Goal: Task Accomplishment & Management: Manage account settings

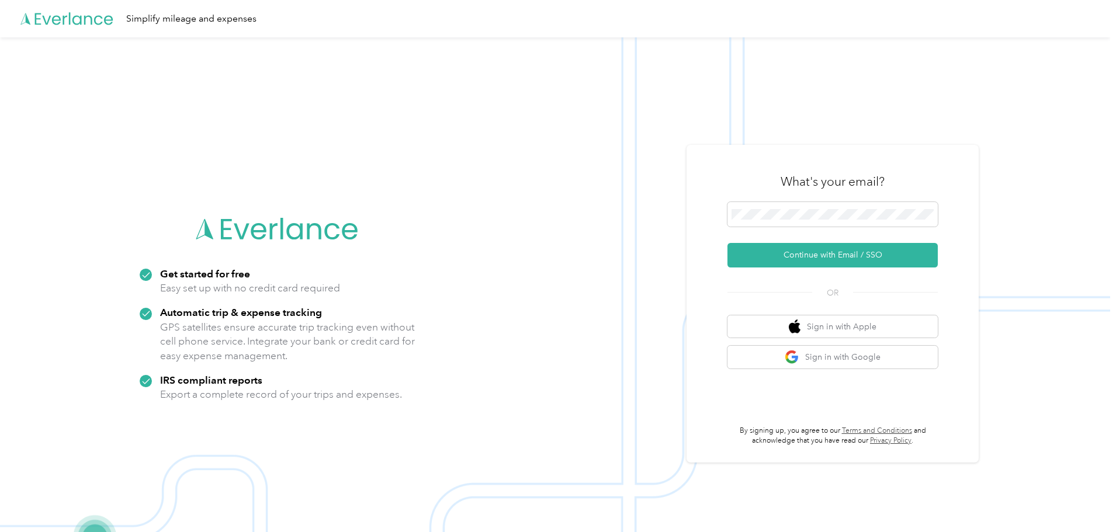
click at [814, 221] on span at bounding box center [832, 214] width 210 height 25
click at [822, 252] on button "Continue with Email / SSO" at bounding box center [832, 255] width 210 height 25
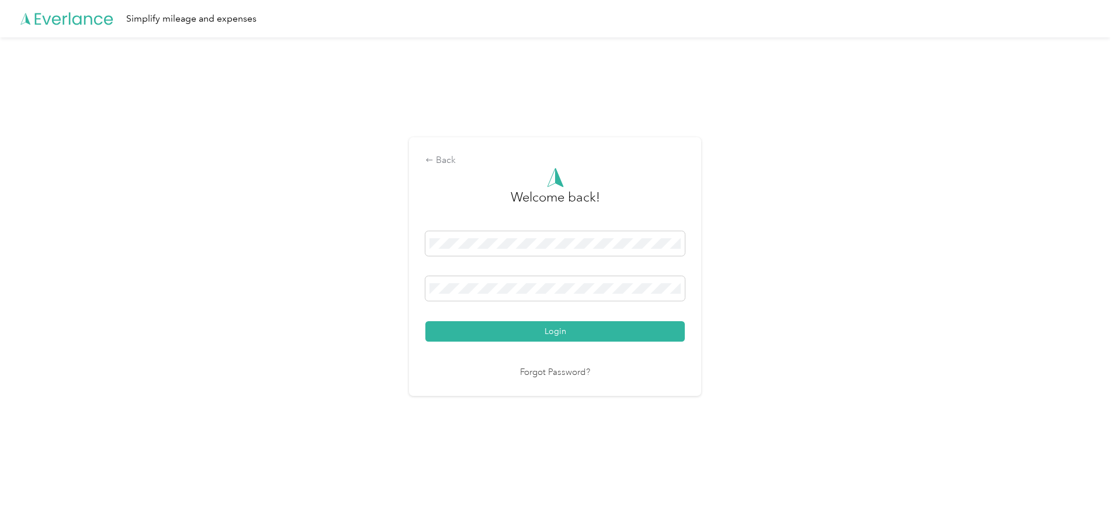
click at [520, 333] on button "Login" at bounding box center [554, 331] width 259 height 20
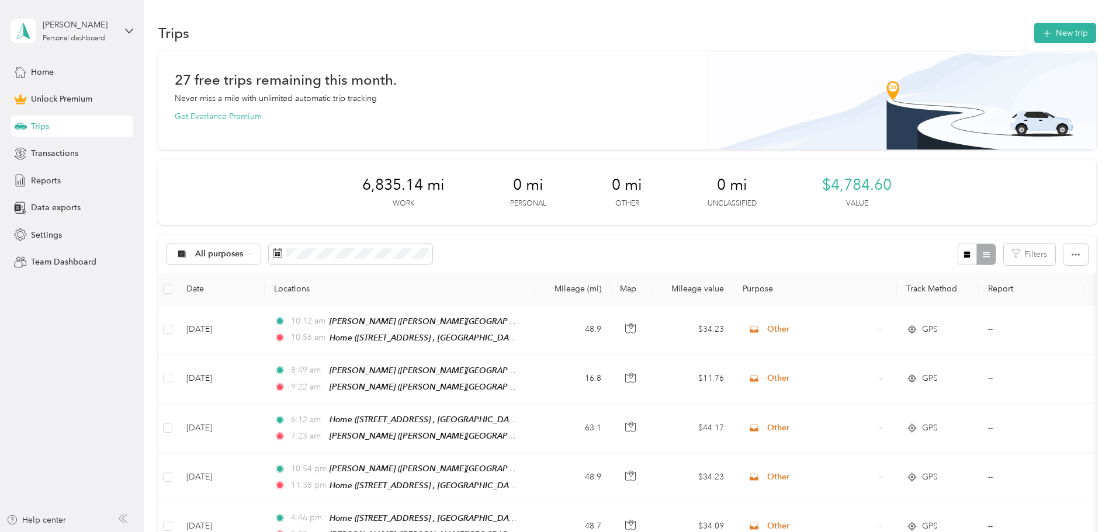
click at [57, 180] on span "Reports" at bounding box center [46, 181] width 30 height 12
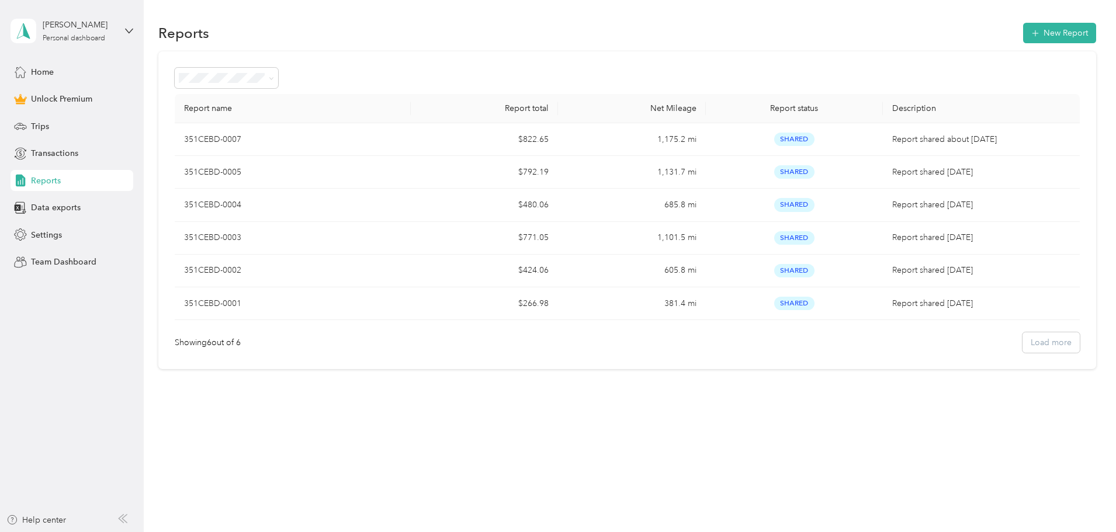
click at [1023, 34] on button "New Report" at bounding box center [1059, 33] width 73 height 20
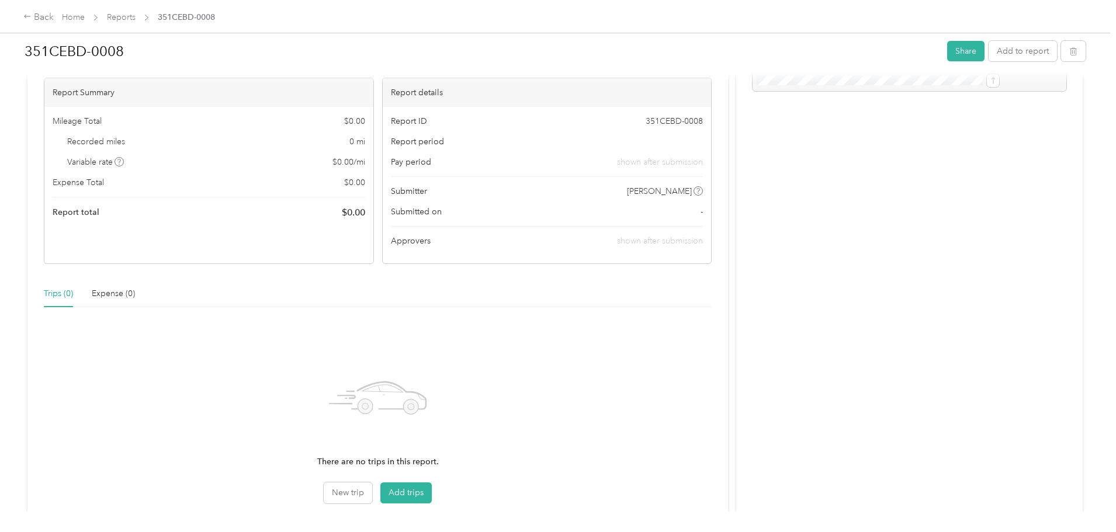
scroll to position [157, 0]
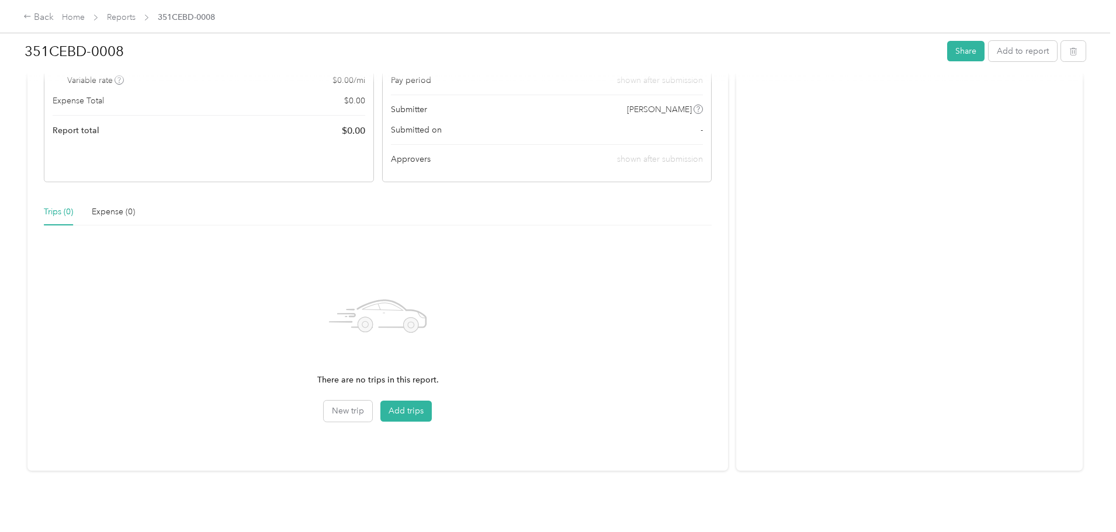
click at [432, 402] on button "Add trips" at bounding box center [405, 411] width 51 height 21
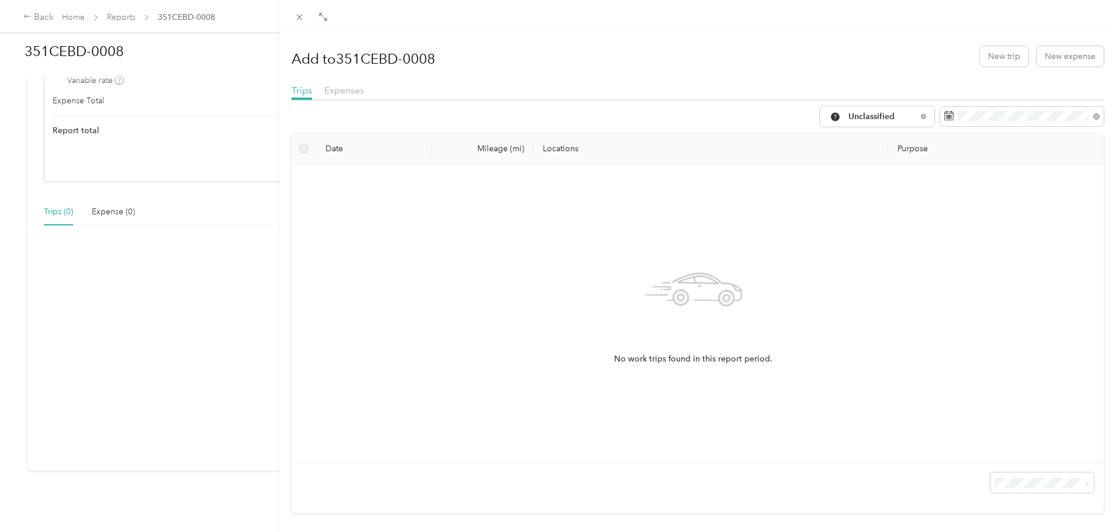
click at [1053, 122] on span at bounding box center [1022, 117] width 164 height 20
click at [854, 117] on span "Unclassified" at bounding box center [882, 117] width 68 height 8
click at [846, 176] on span "Work" at bounding box center [879, 179] width 78 height 12
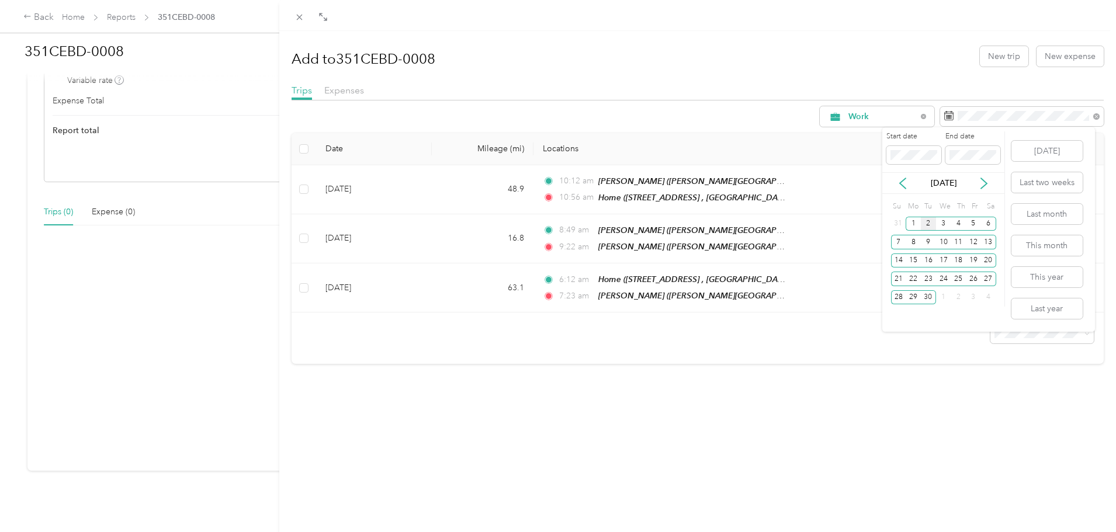
click at [899, 186] on icon at bounding box center [903, 184] width 12 height 12
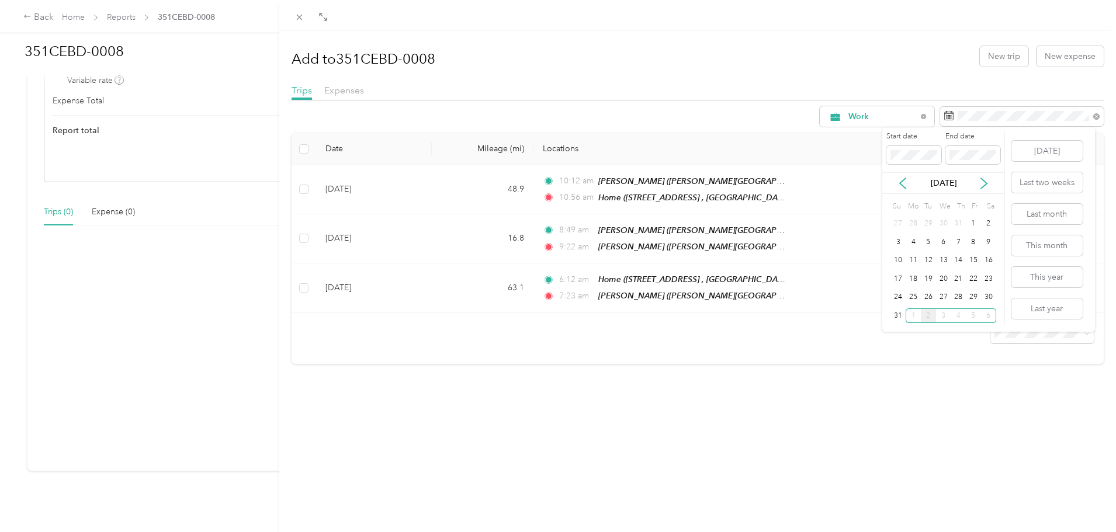
click at [971, 223] on div "1" at bounding box center [973, 224] width 15 height 15
click at [900, 314] on div "31" at bounding box center [898, 315] width 15 height 15
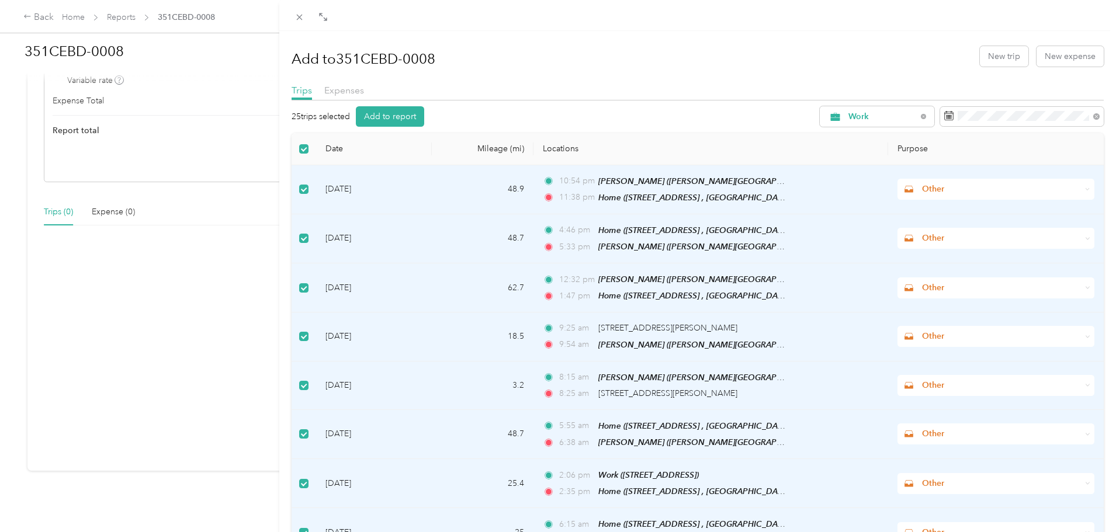
click at [369, 119] on button "Add to report" at bounding box center [390, 116] width 68 height 20
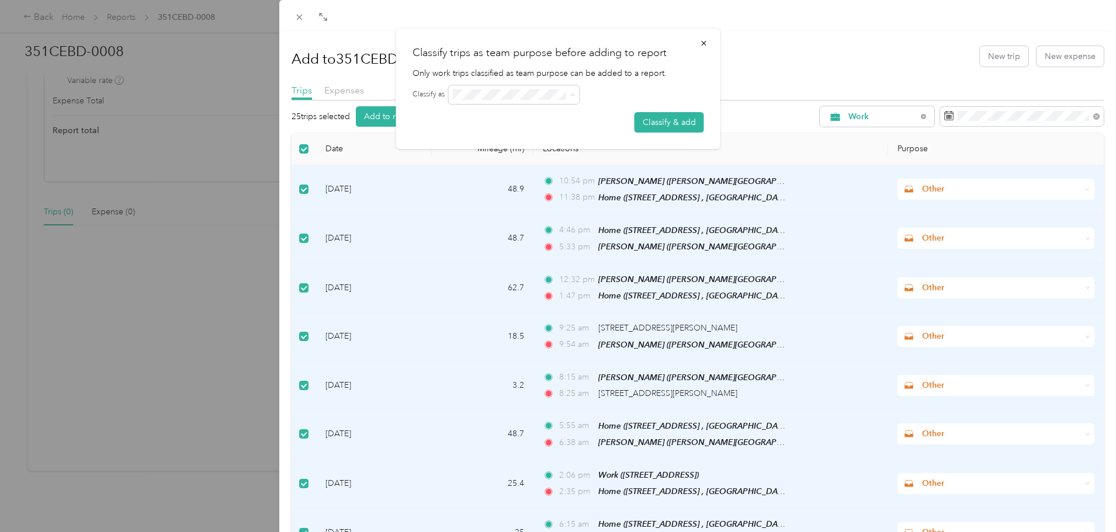
click at [679, 124] on button "Classify & add" at bounding box center [669, 122] width 70 height 20
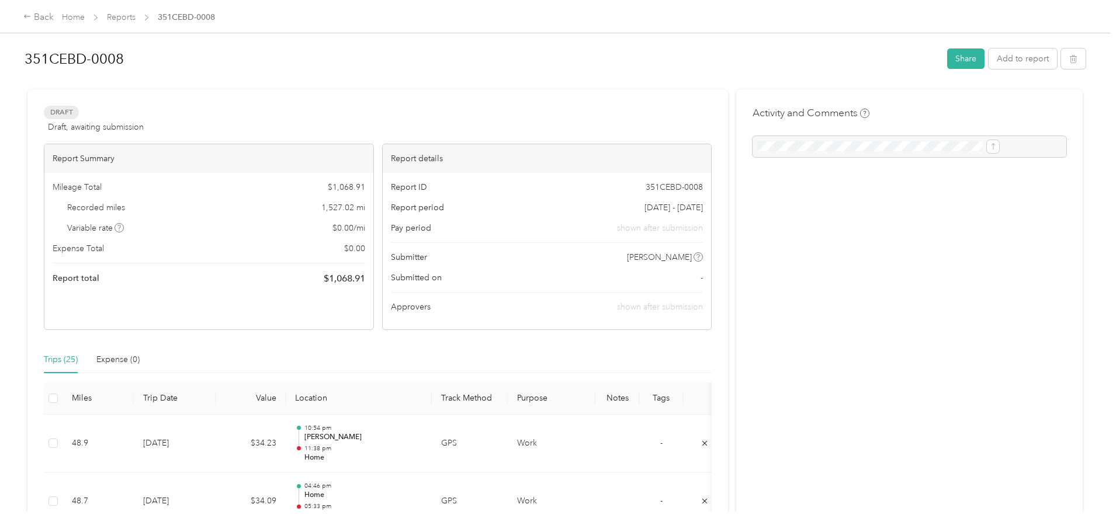
click at [947, 54] on button "Share" at bounding box center [965, 58] width 37 height 20
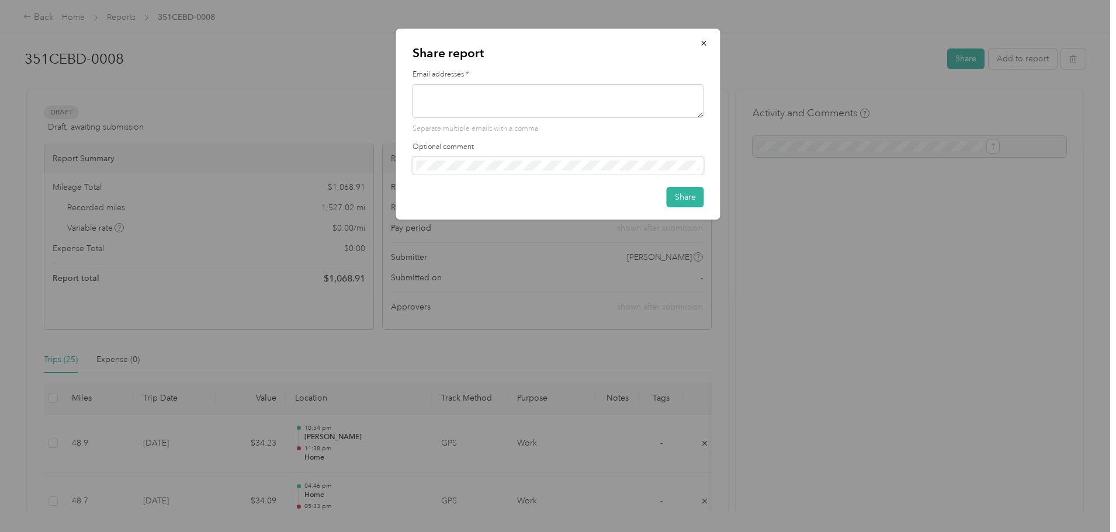
click at [598, 104] on textarea at bounding box center [558, 101] width 292 height 34
type textarea "bellonioj38@gmail.com"
click at [685, 195] on button "Share" at bounding box center [685, 197] width 37 height 20
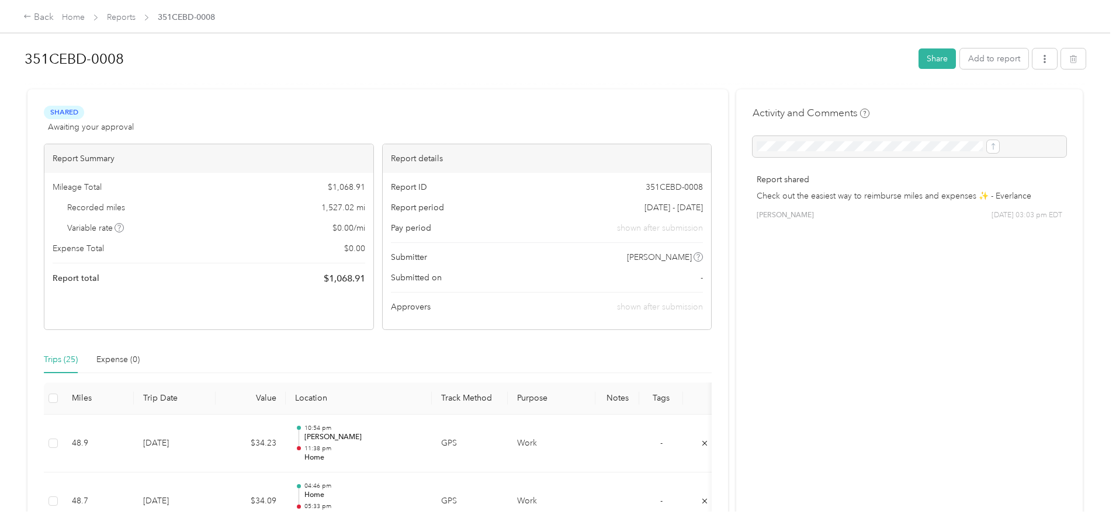
click at [54, 16] on div "Back" at bounding box center [38, 18] width 30 height 14
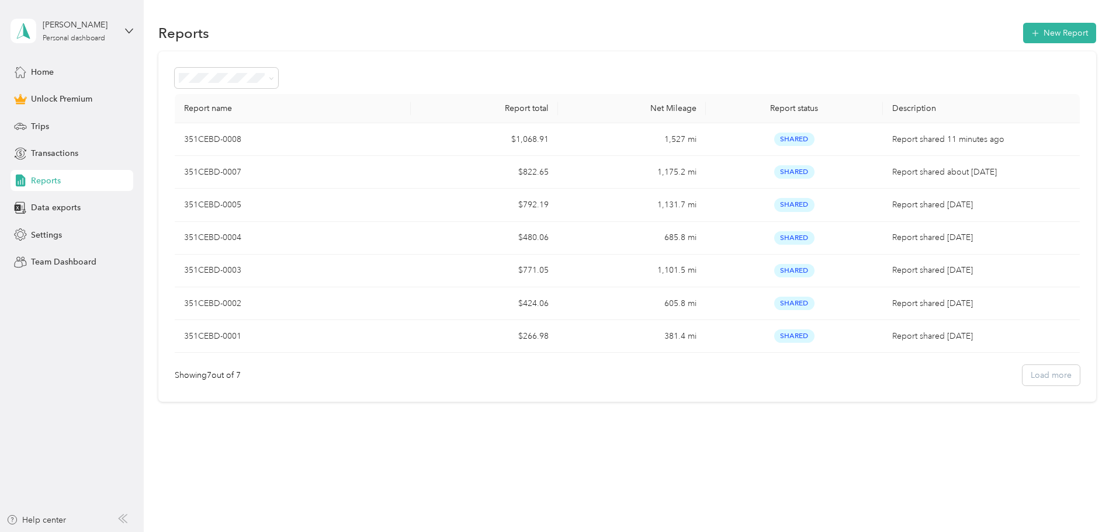
click at [89, 122] on div "Trips" at bounding box center [72, 126] width 123 height 21
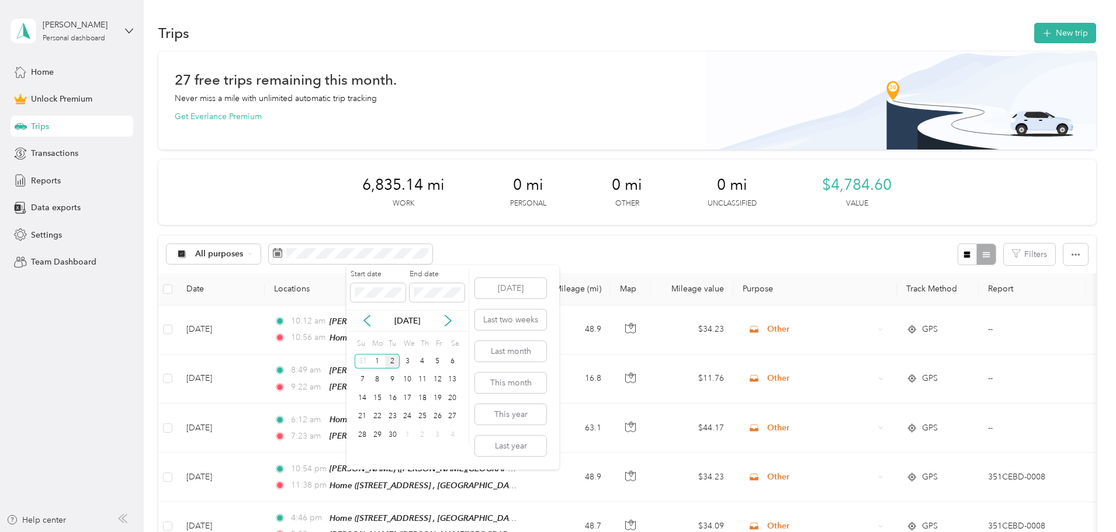
click at [507, 372] on div "Today Last two weeks Last month This month This year Last year" at bounding box center [510, 367] width 74 height 204
click at [507, 380] on button "This month" at bounding box center [510, 383] width 71 height 20
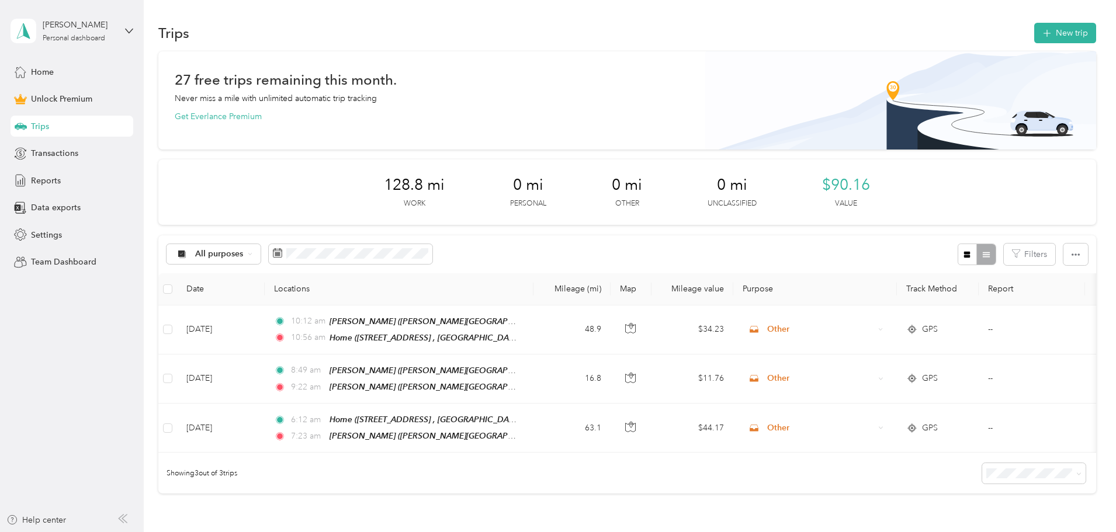
click at [432, 259] on span at bounding box center [351, 254] width 164 height 20
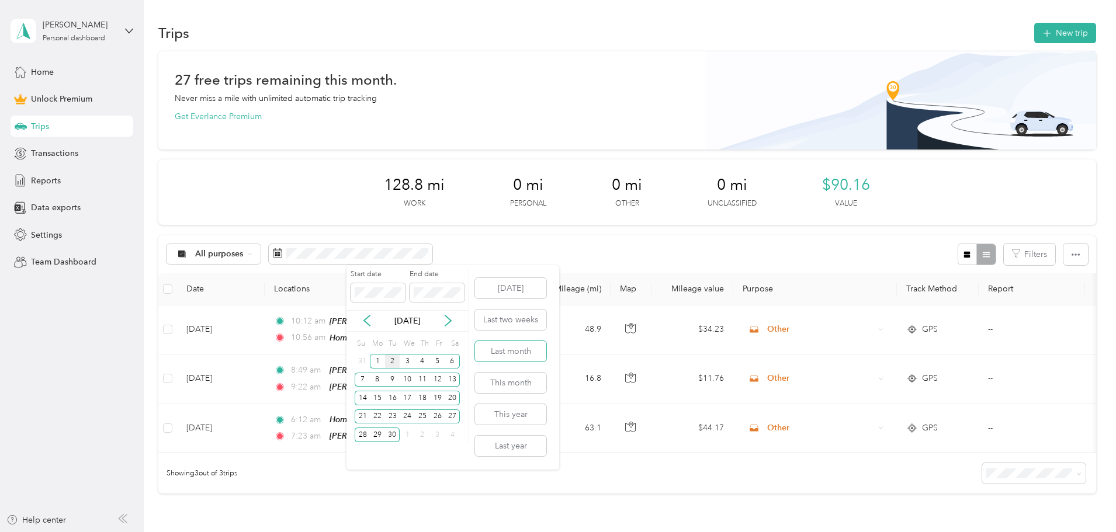
click at [504, 345] on button "Last month" at bounding box center [510, 351] width 71 height 20
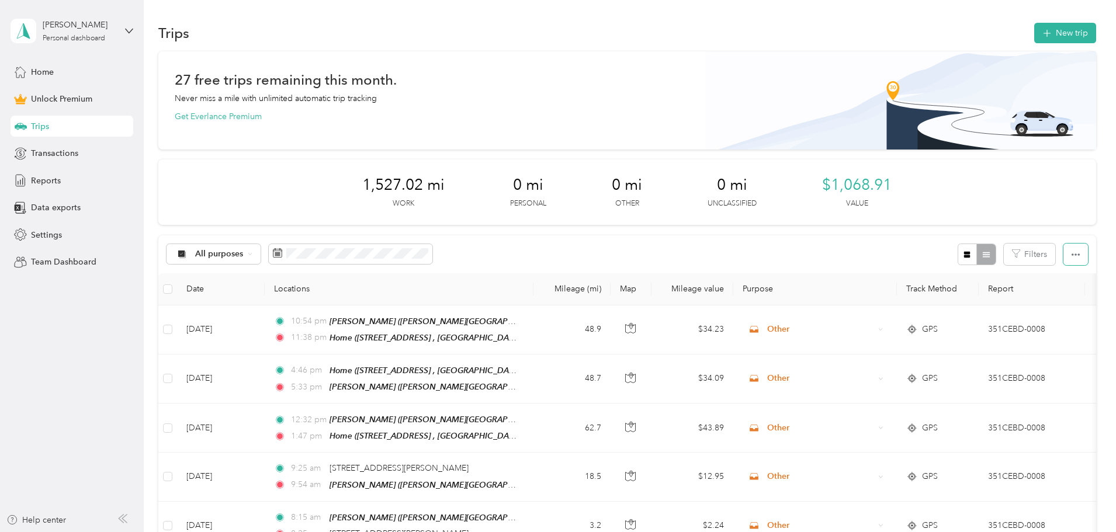
click at [1071, 254] on icon "button" at bounding box center [1075, 255] width 8 height 8
click at [612, 248] on div "All purposes Filters" at bounding box center [627, 254] width 938 height 38
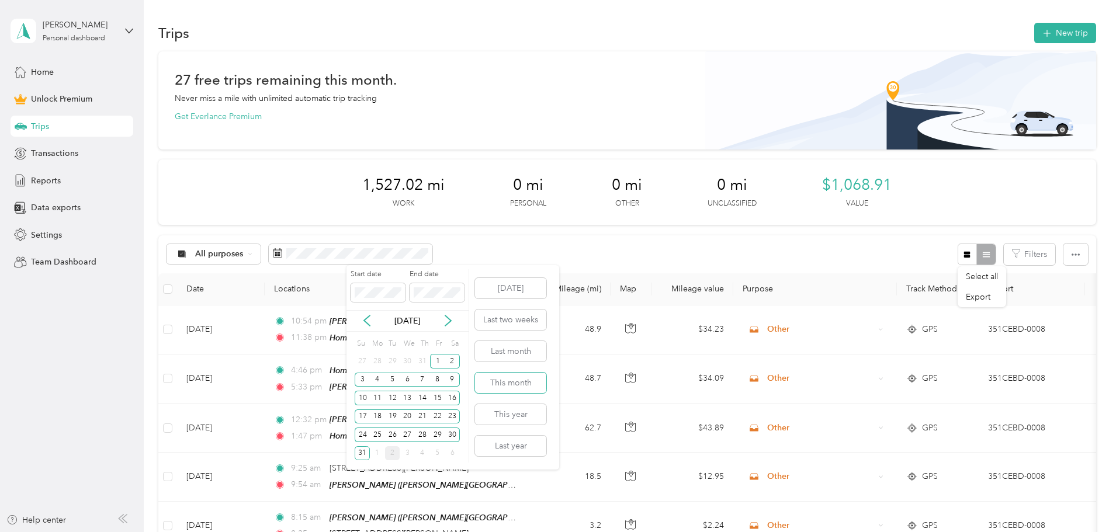
click at [517, 379] on button "This month" at bounding box center [510, 383] width 71 height 20
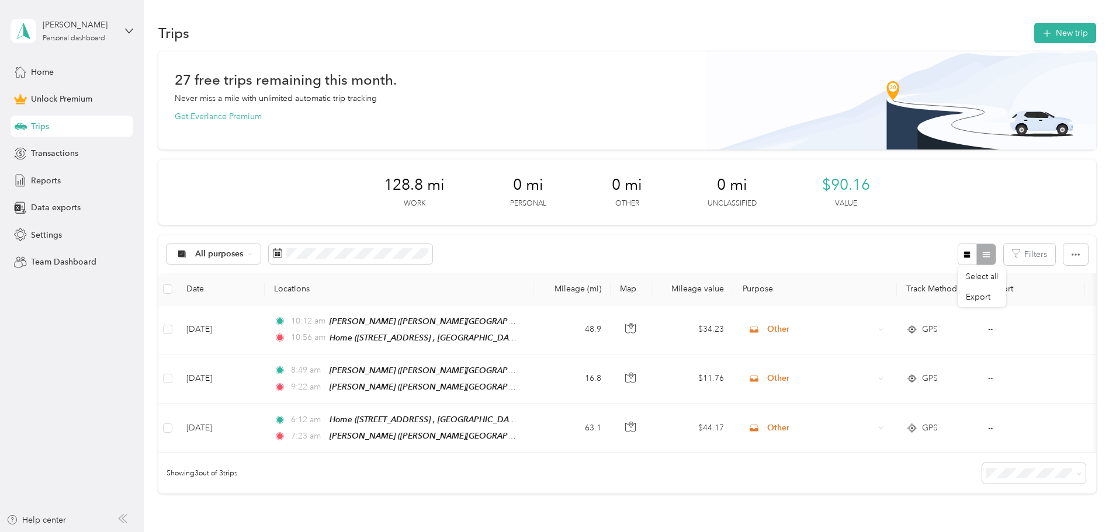
click at [589, 257] on div "All purposes Filters" at bounding box center [627, 254] width 938 height 38
